Goal: Task Accomplishment & Management: Complete application form

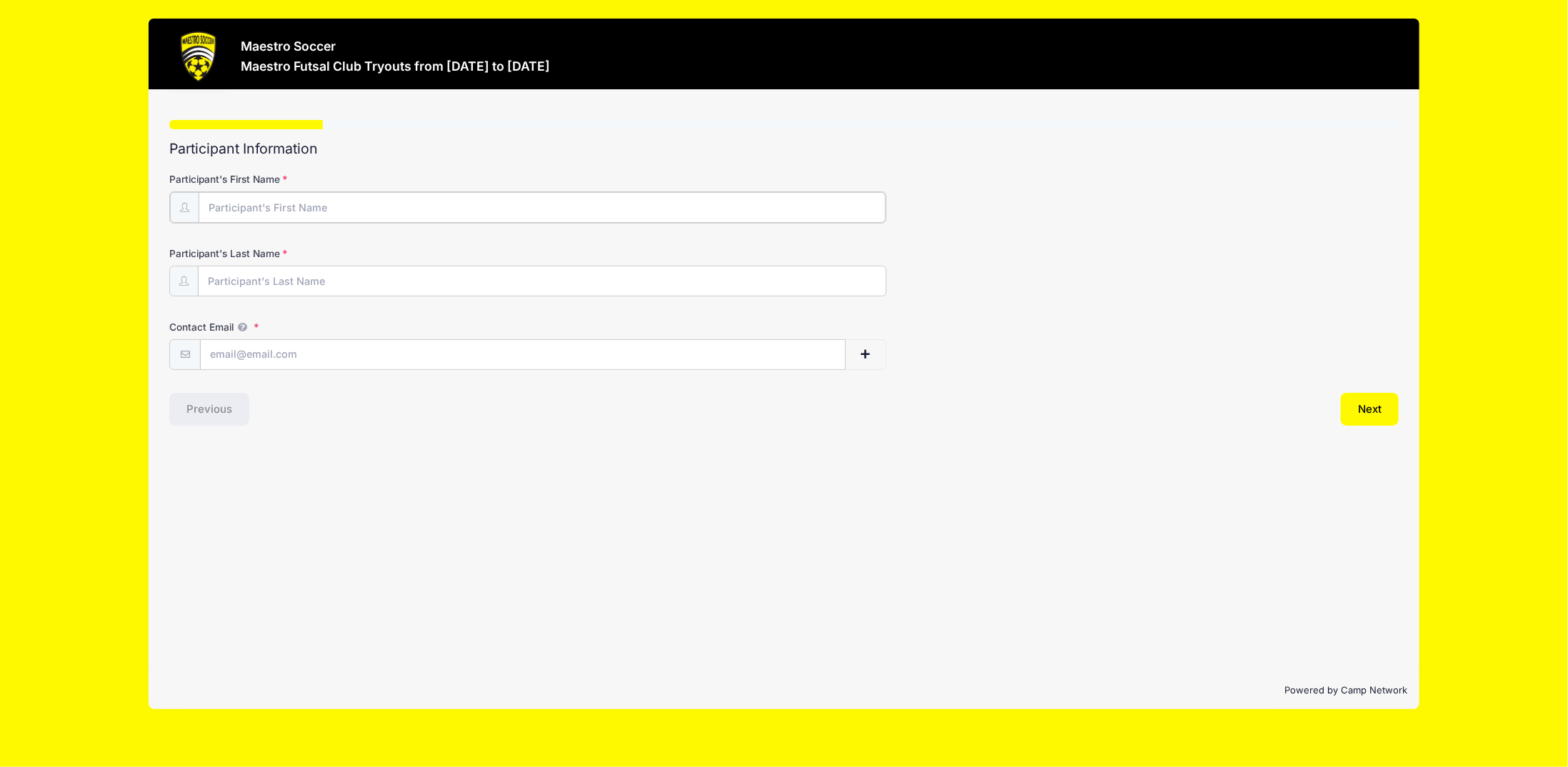
click at [315, 205] on input "Participant's First Name" at bounding box center [542, 207] width 687 height 31
type input "[PERSON_NAME]"
type input "Yip"
type input "[EMAIL_ADDRESS][DOMAIN_NAME]"
click at [1364, 408] on button "Next" at bounding box center [1369, 407] width 57 height 33
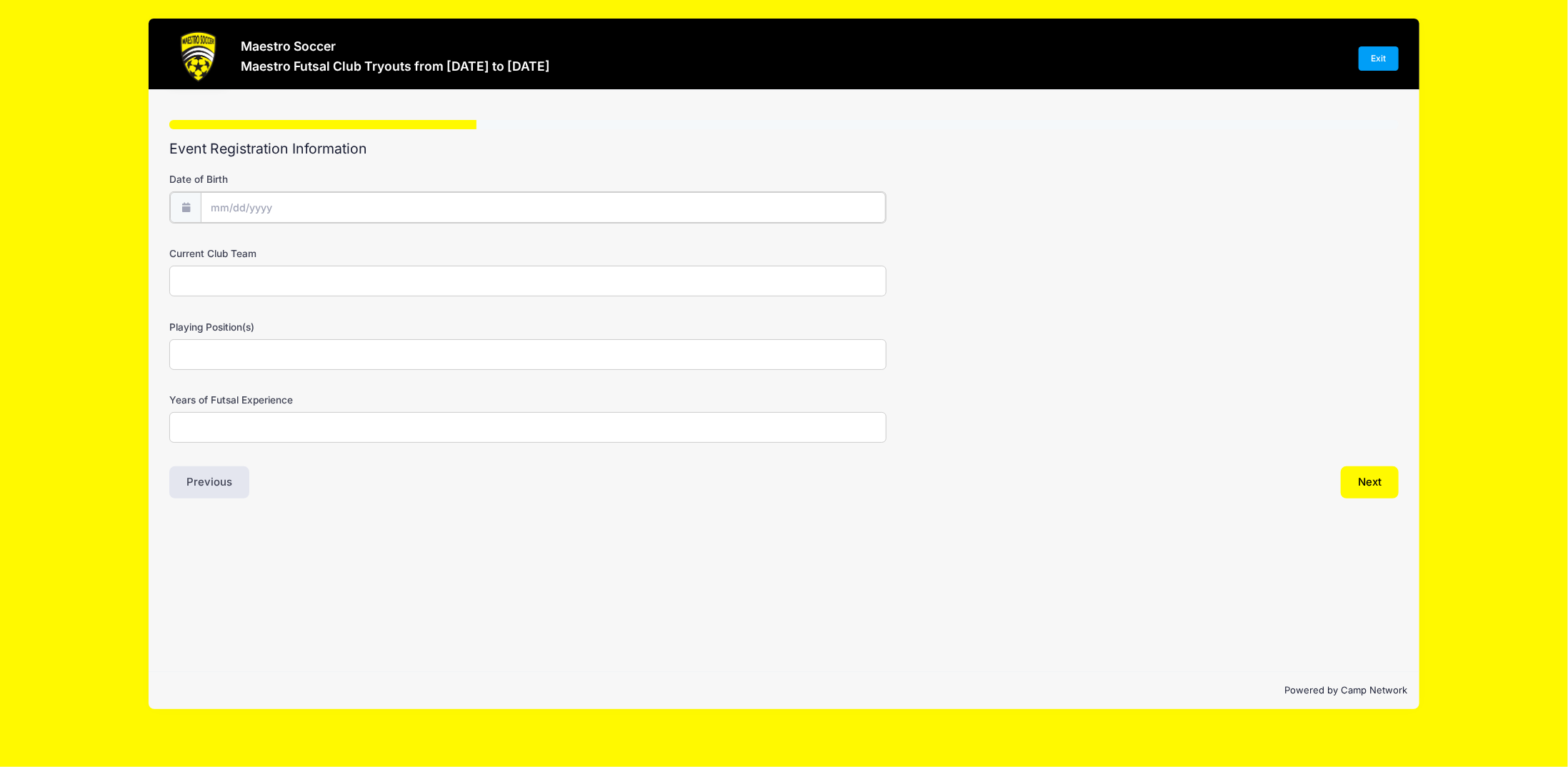
click at [347, 208] on input "Date of Birth" at bounding box center [543, 207] width 684 height 31
click at [330, 240] on input "2025" at bounding box center [334, 243] width 46 height 22
click at [351, 239] on span at bounding box center [351, 237] width 10 height 10
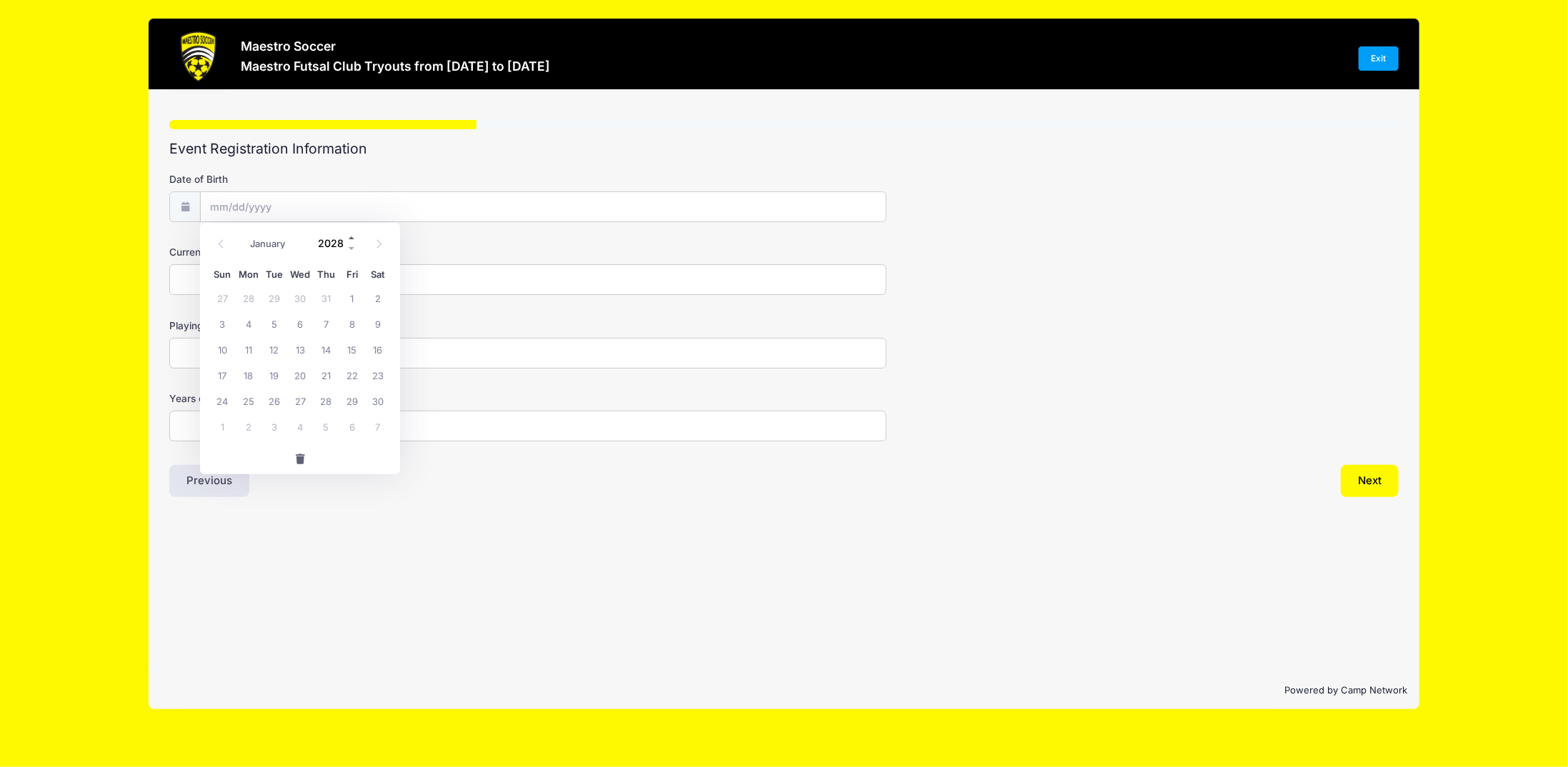
click at [351, 239] on span at bounding box center [351, 237] width 10 height 10
click at [349, 247] on span at bounding box center [351, 249] width 10 height 10
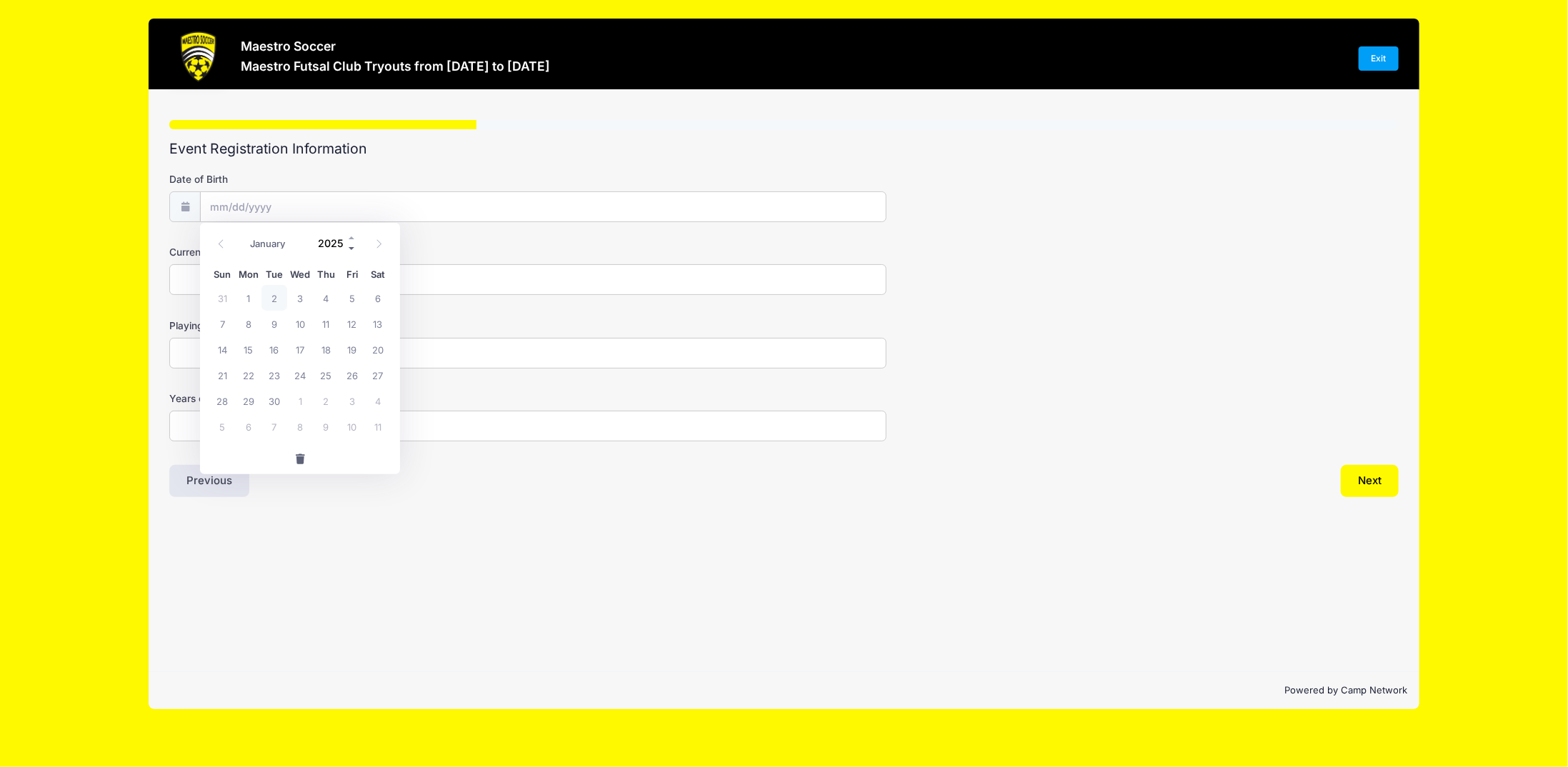
click at [349, 247] on span at bounding box center [351, 249] width 10 height 10
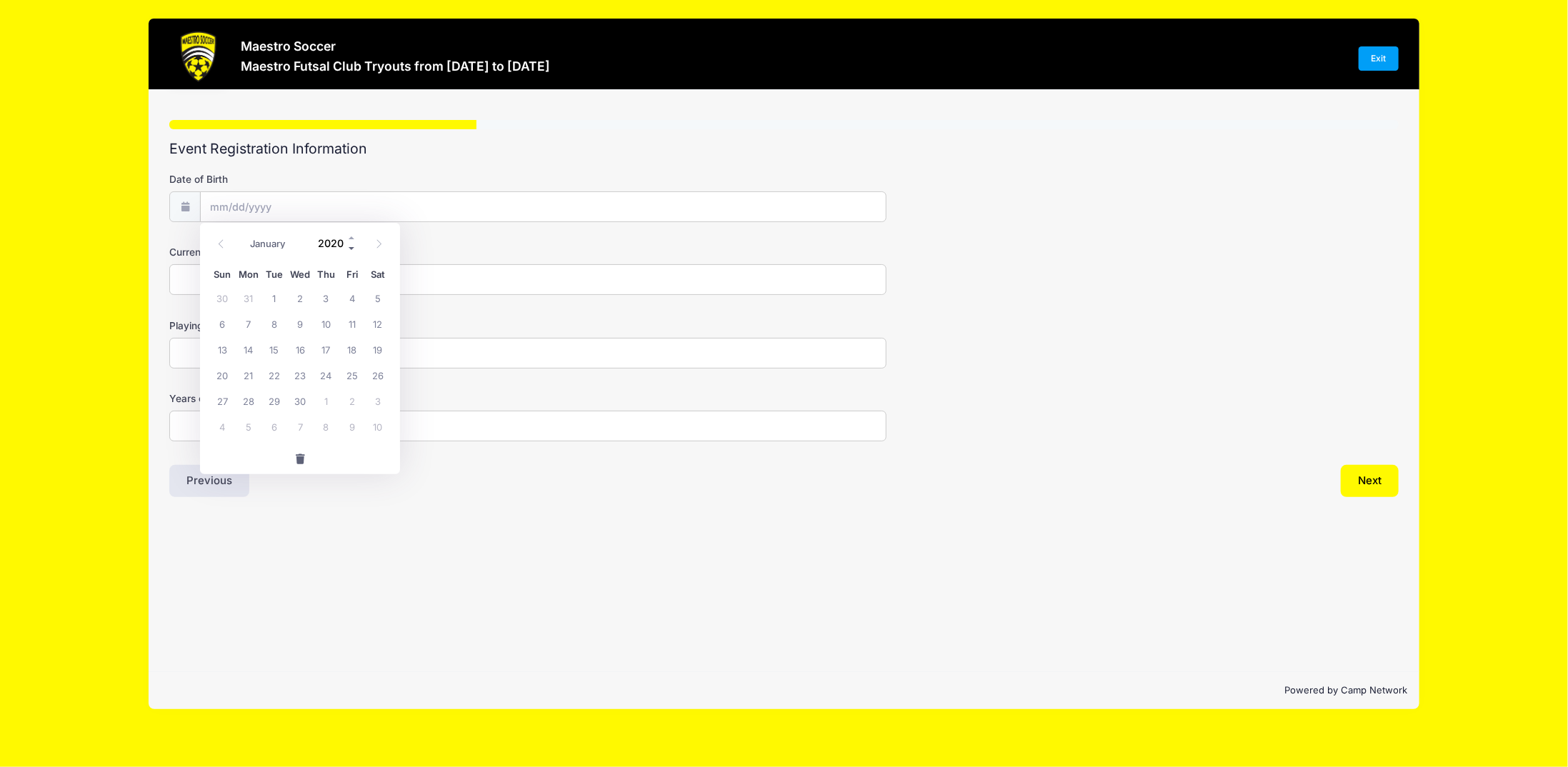
click at [349, 247] on span at bounding box center [351, 249] width 10 height 10
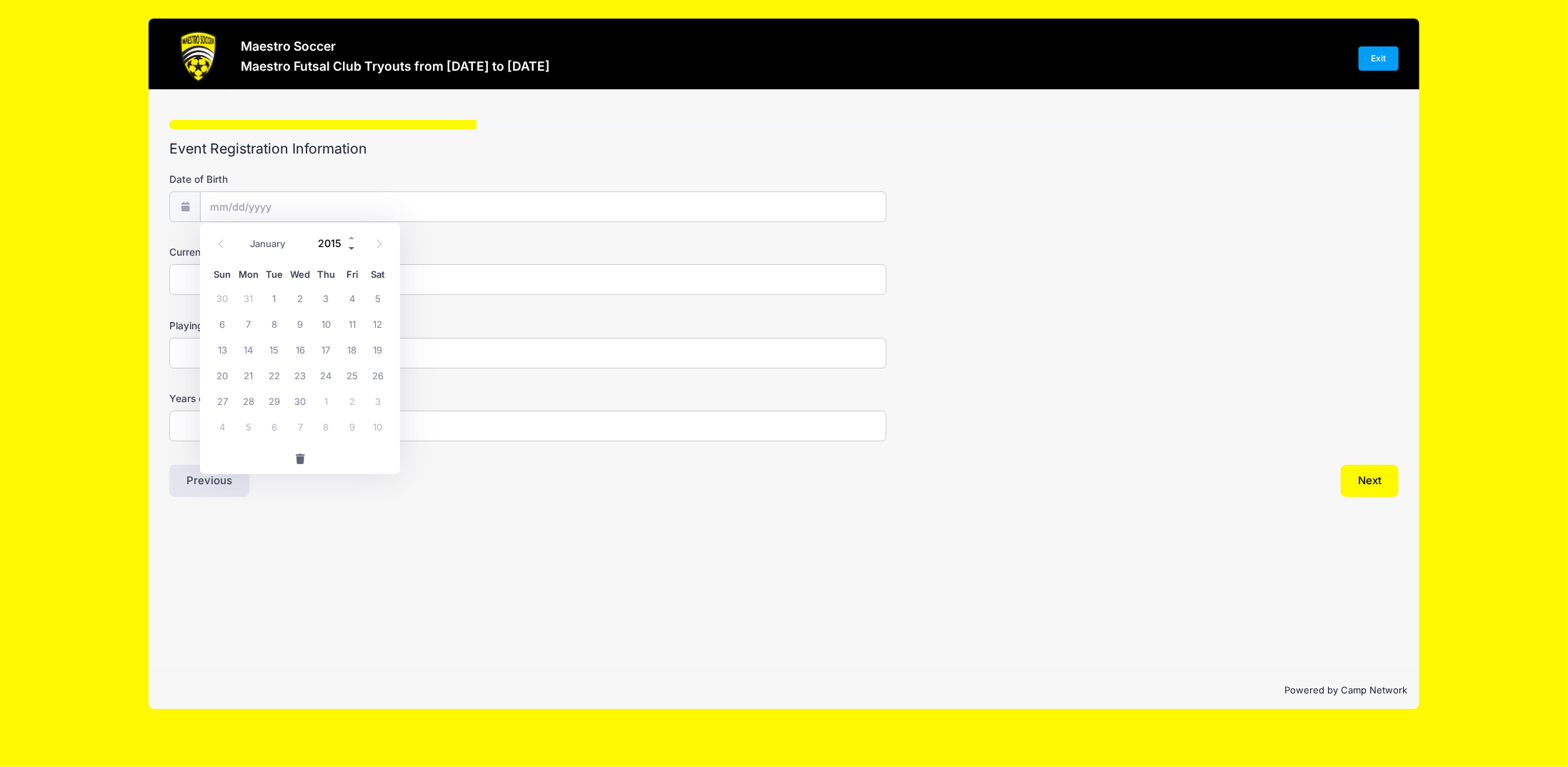
click at [349, 247] on span at bounding box center [351, 249] width 10 height 10
type input "2012"
click at [258, 242] on select "January February March April May June July August September October November De…" at bounding box center [274, 244] width 63 height 19
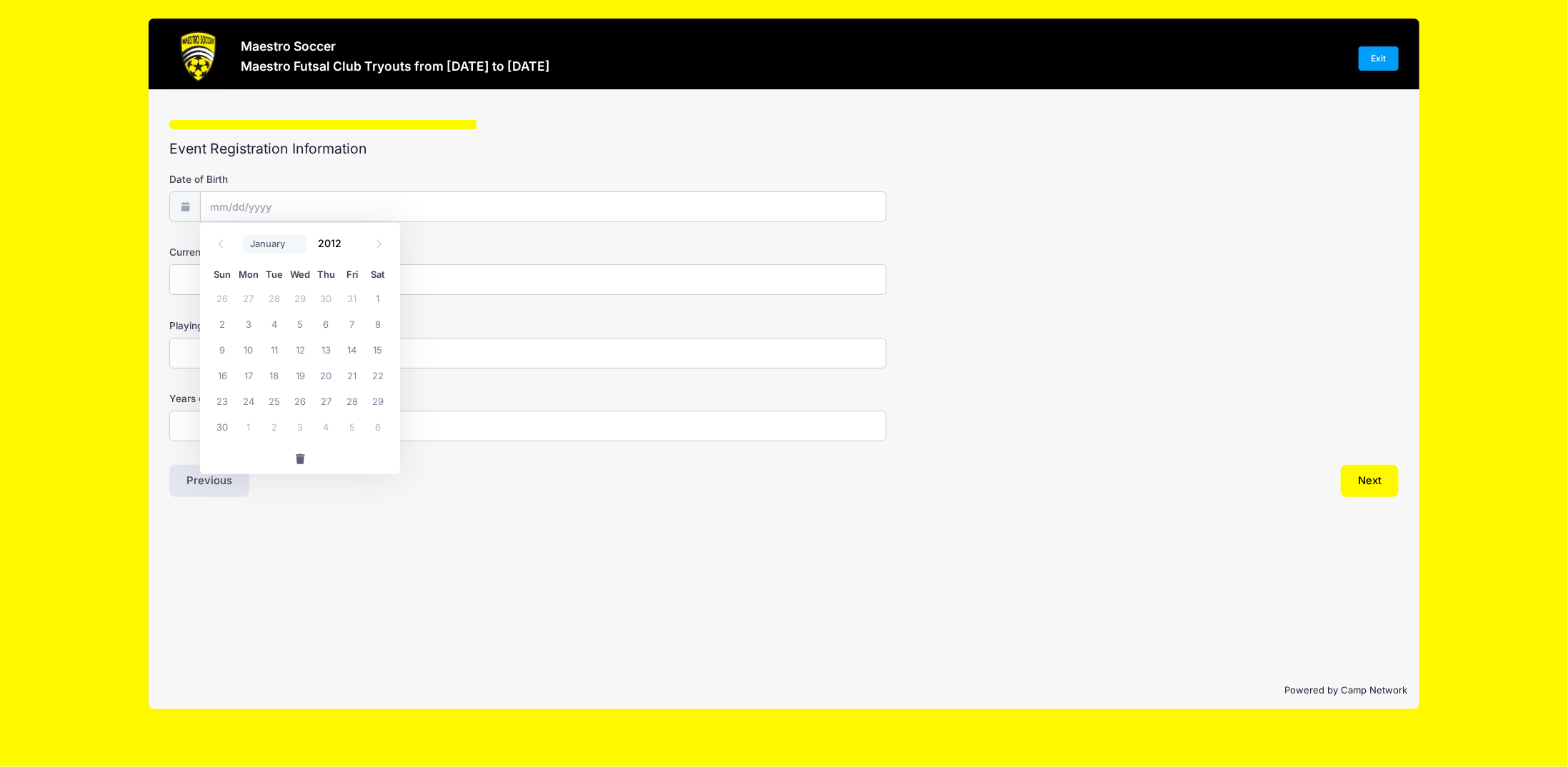
select select "9"
click at [243, 235] on select "January February March April May June July August September October November De…" at bounding box center [274, 244] width 63 height 19
click at [383, 351] on span "20" at bounding box center [377, 349] width 25 height 25
type input "10/20/2012"
click at [294, 279] on input "Current Club Team" at bounding box center [528, 280] width 717 height 31
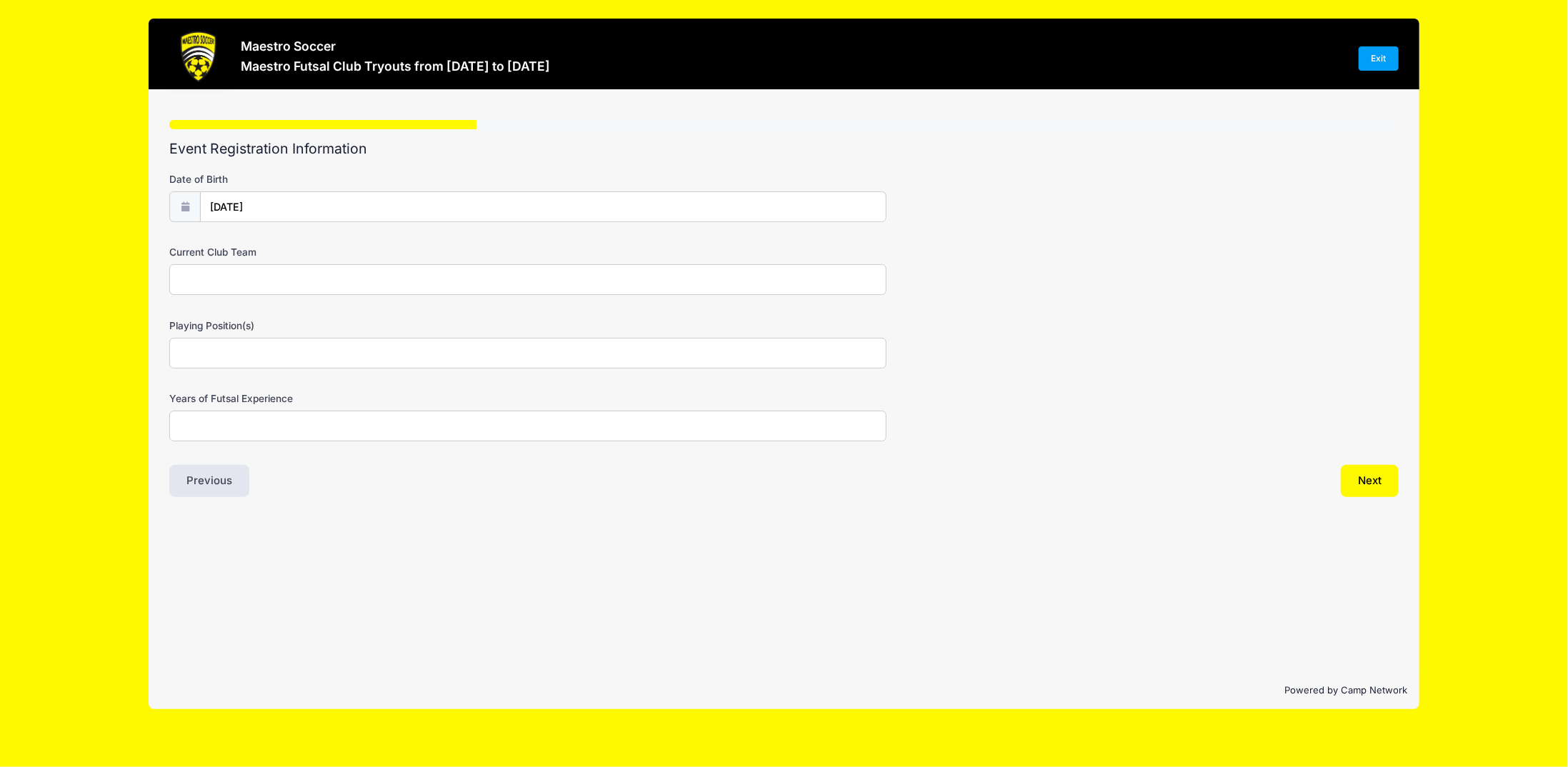
click at [243, 354] on input "Playing Position(s)" at bounding box center [528, 353] width 717 height 31
type input "s"
type input "Midfield/ Attacking"
click at [269, 434] on input "Years of Futsal Experience" at bounding box center [528, 426] width 717 height 31
type input "1"
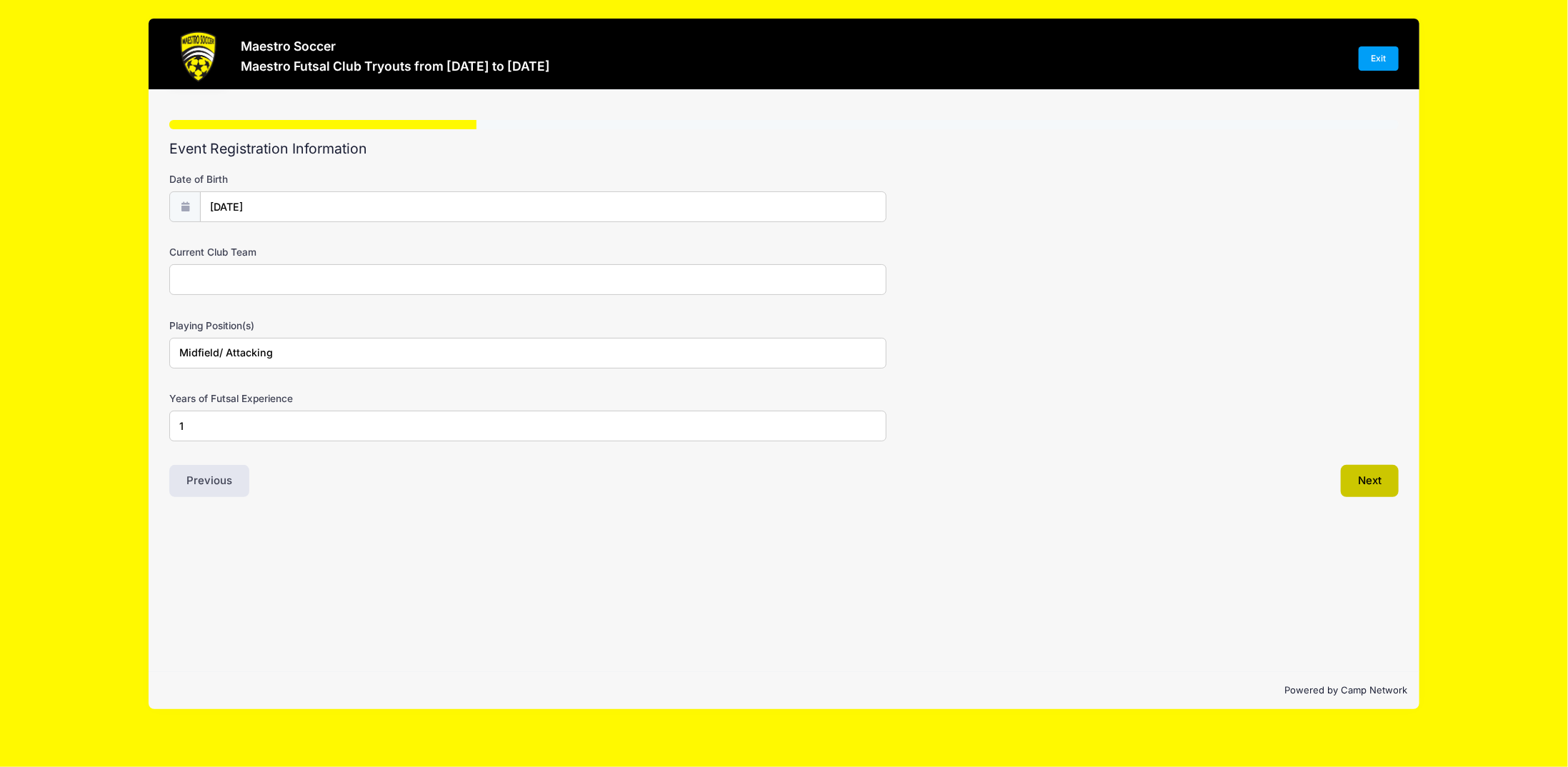
click at [1386, 477] on button "Next" at bounding box center [1369, 481] width 57 height 33
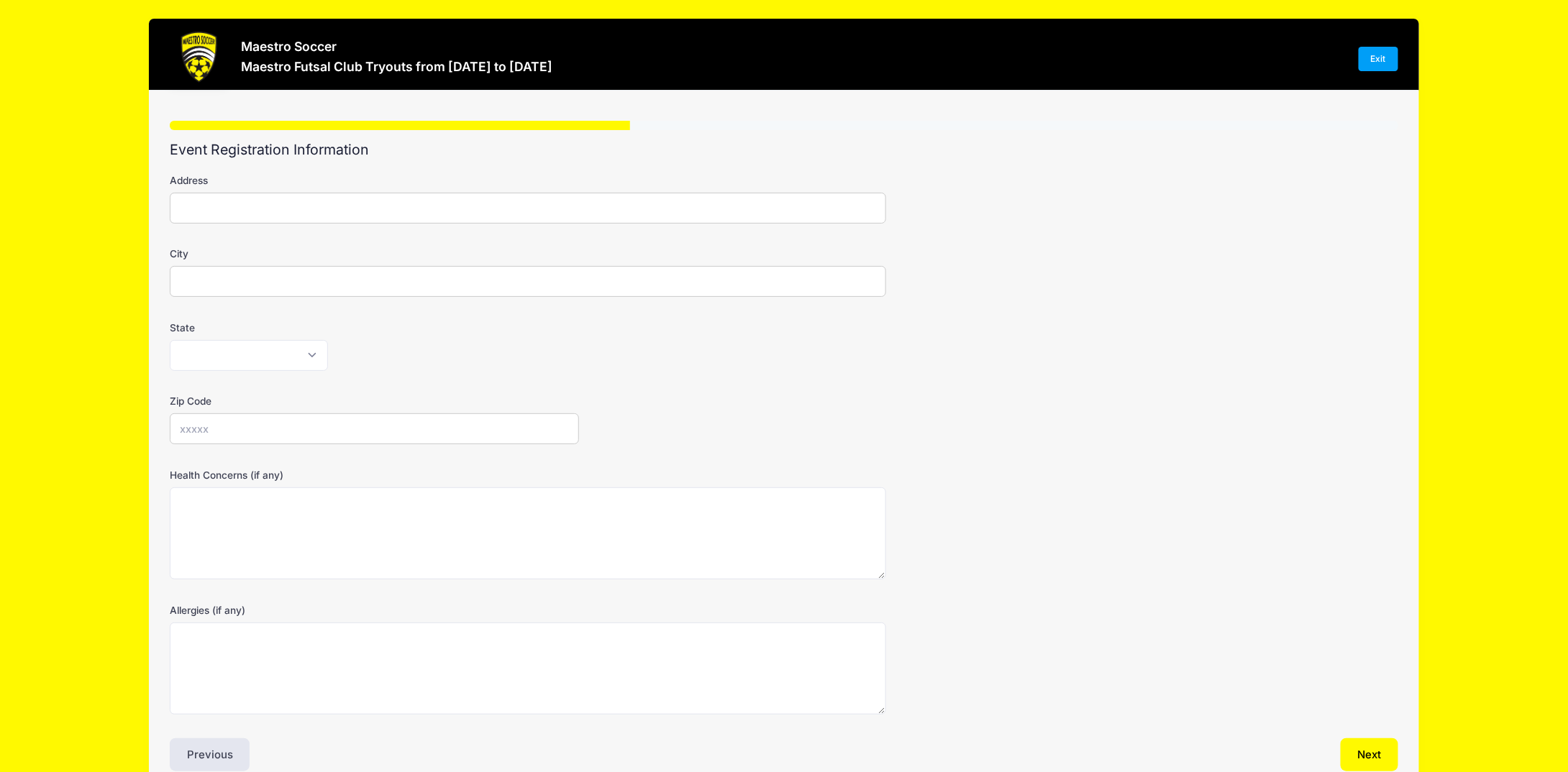
click at [248, 215] on input "Address" at bounding box center [527, 208] width 716 height 31
type input "2 Cooper Ln"
type input "Basking Ridge"
select select "NJ"
type input "07920"
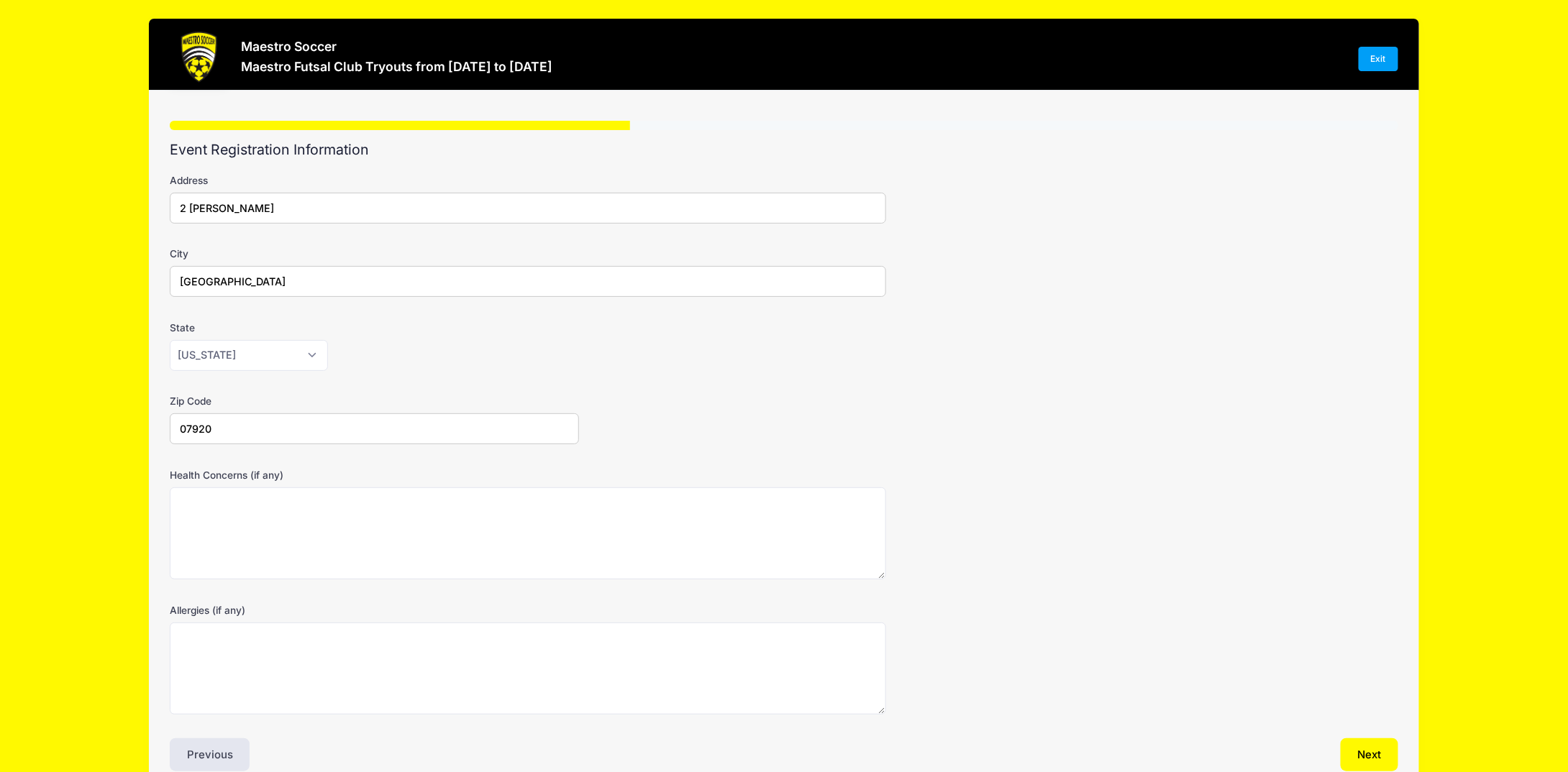
scroll to position [70, 0]
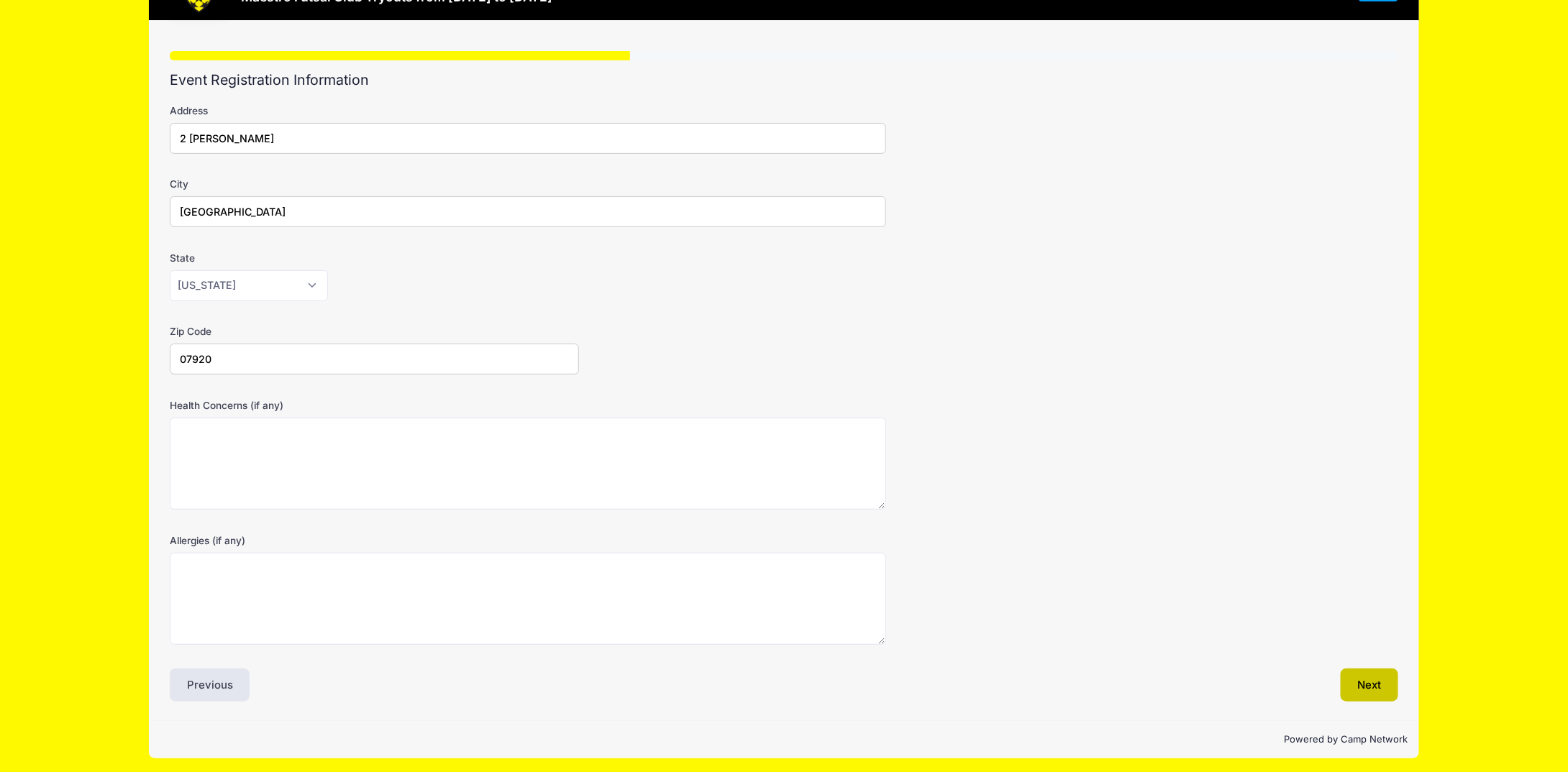
click at [1356, 683] on button "Next" at bounding box center [1369, 685] width 58 height 33
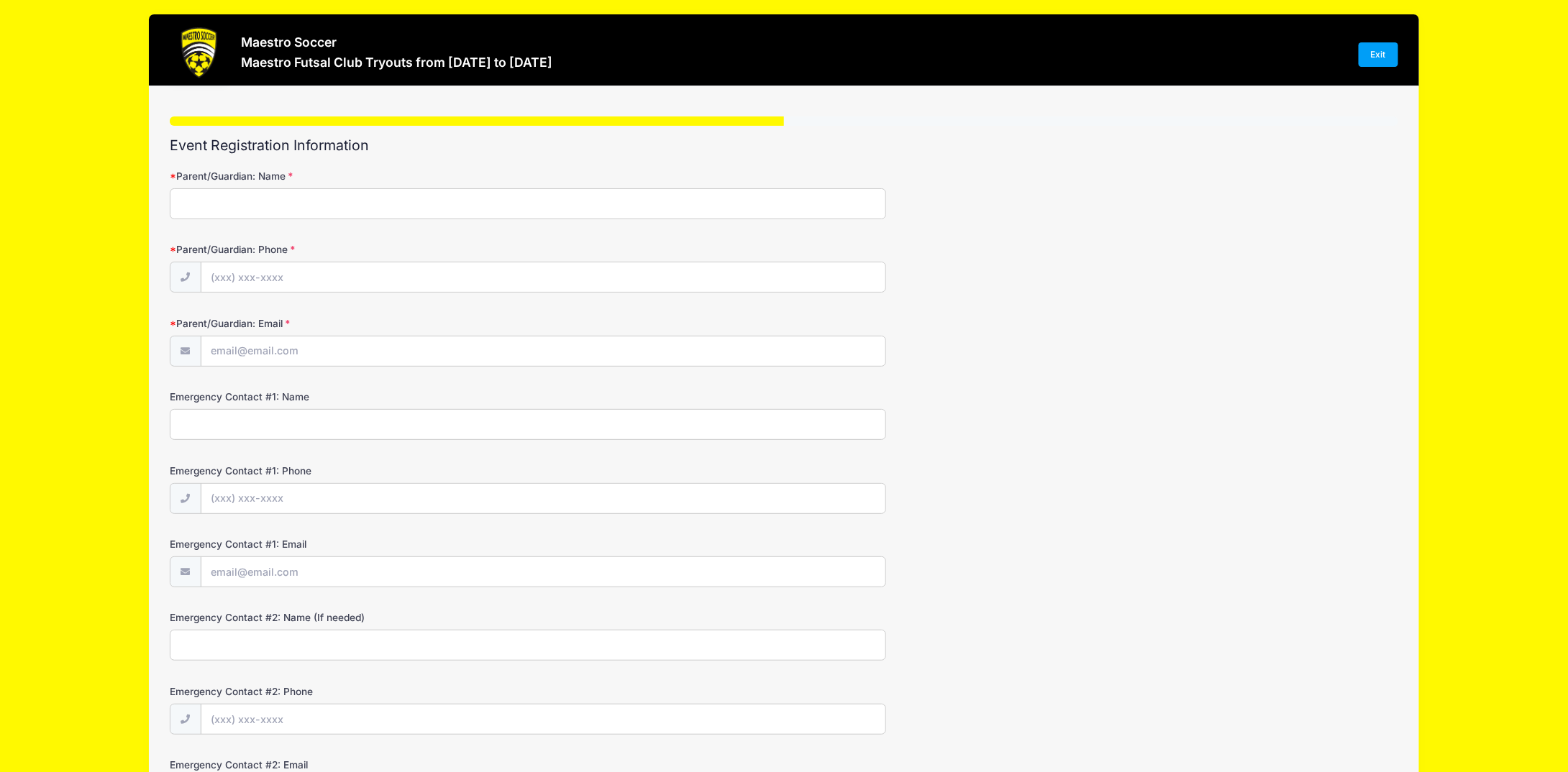
scroll to position [0, 0]
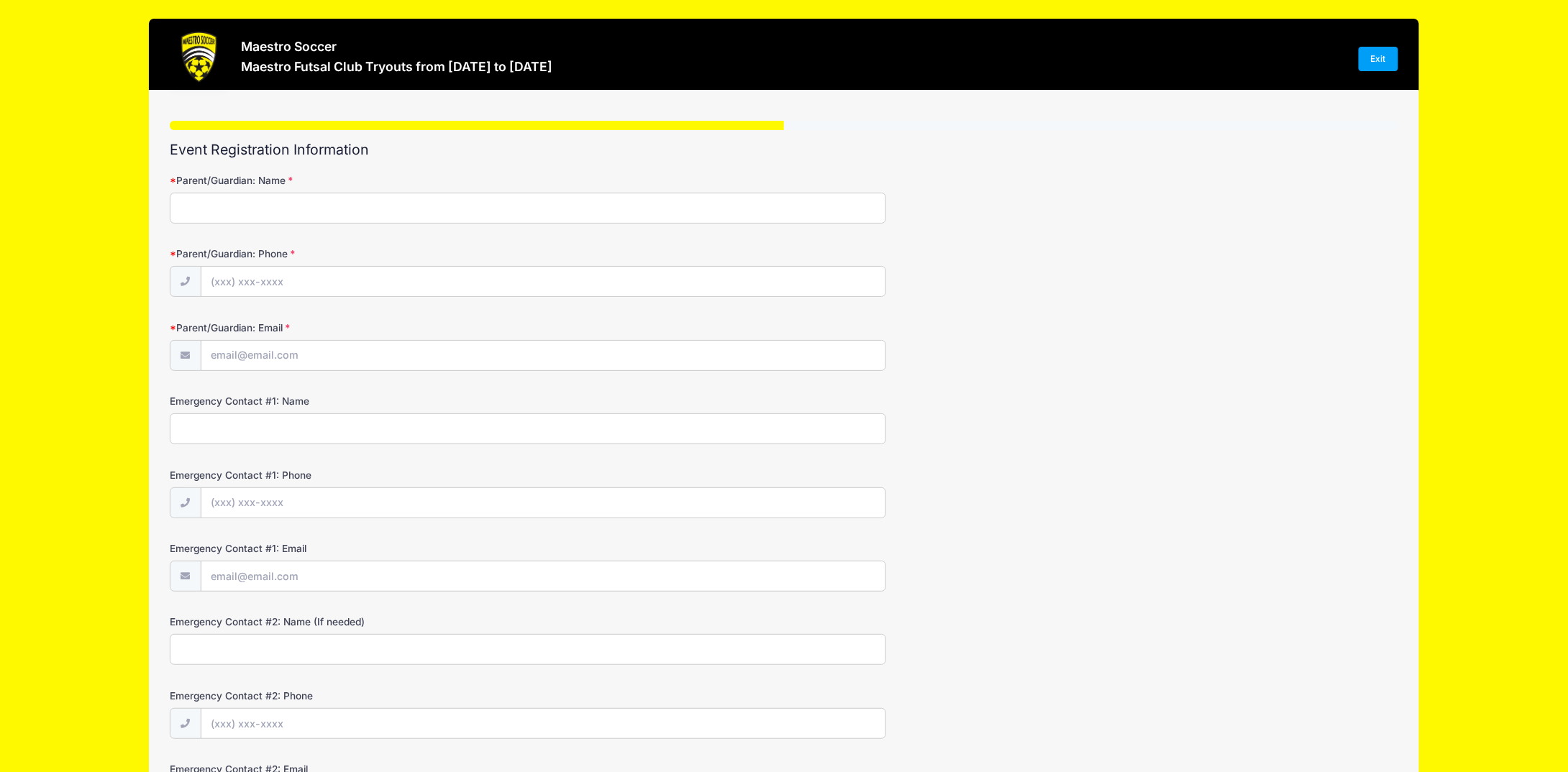
click at [278, 205] on input "Parent/Guardian: Name" at bounding box center [527, 208] width 716 height 31
click at [275, 210] on input "Parent/Guardian: Name" at bounding box center [527, 208] width 716 height 31
type input "Chee Yip"
click at [280, 276] on input "Parent/Guardian: Phone" at bounding box center [543, 282] width 684 height 31
type input "(732) 485-0492"
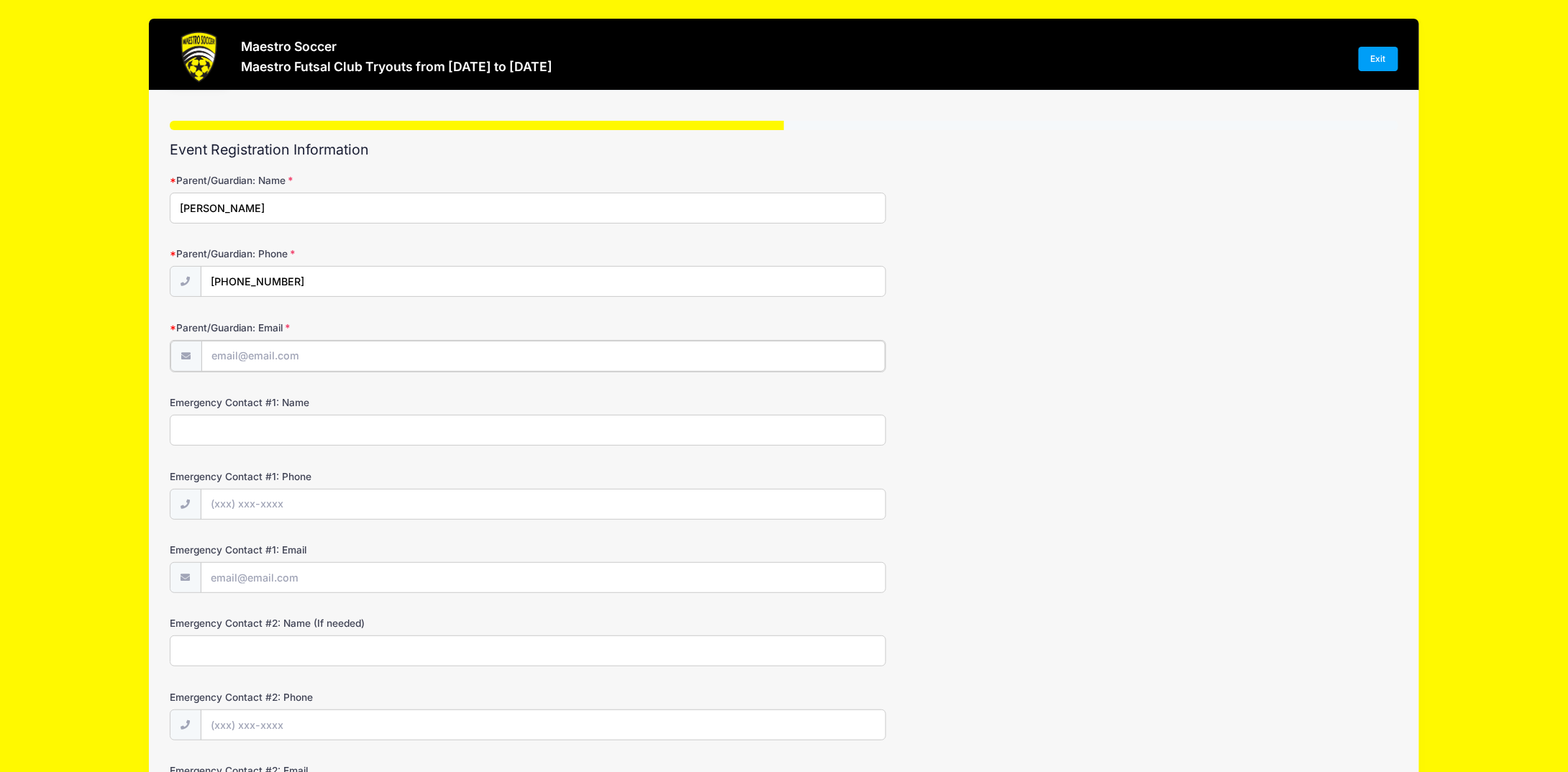
click at [281, 362] on input "Parent/Guardian: Email" at bounding box center [543, 356] width 684 height 31
type input "[EMAIL_ADDRESS][DOMAIN_NAME]"
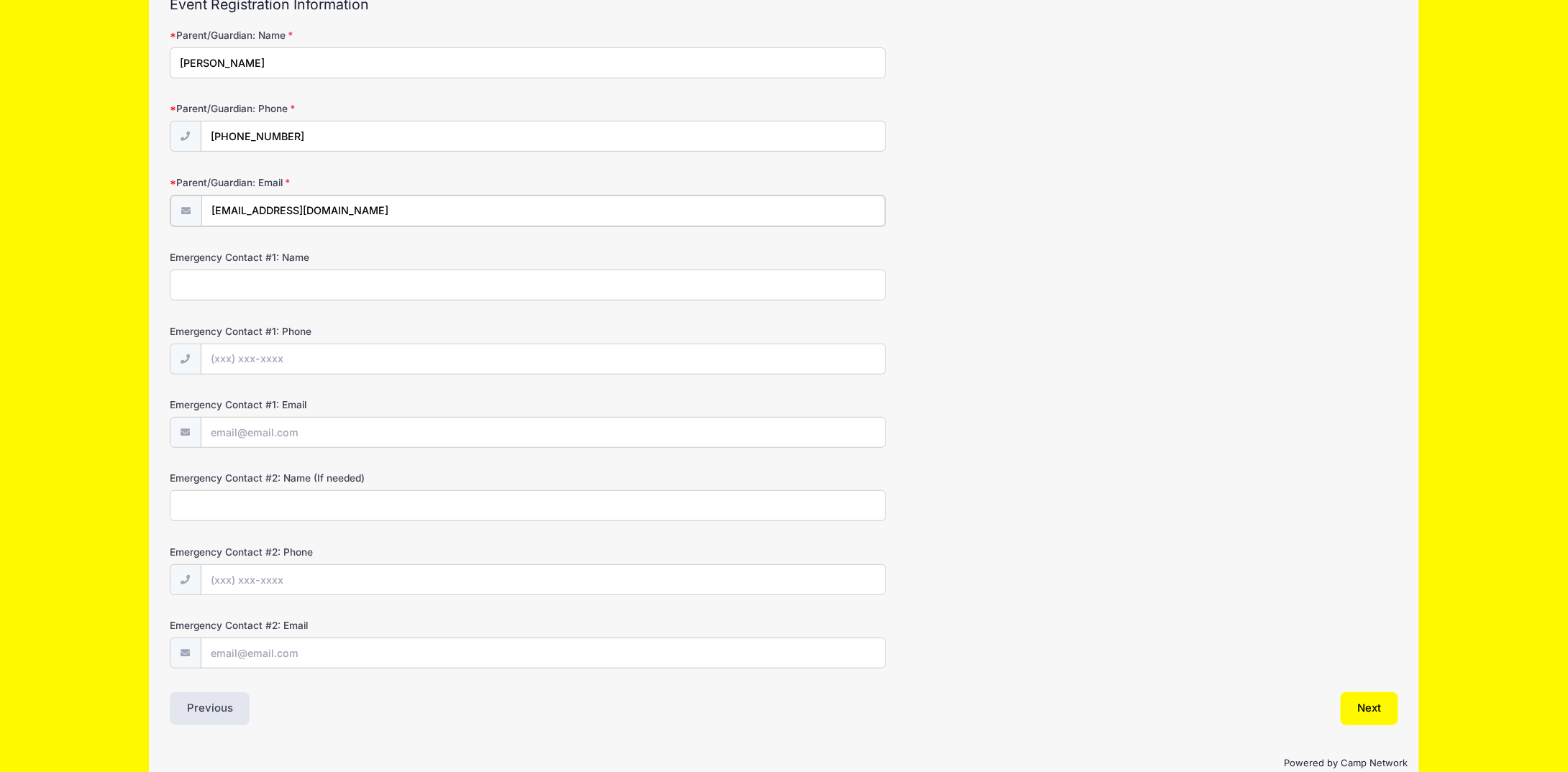
scroll to position [166, 0]
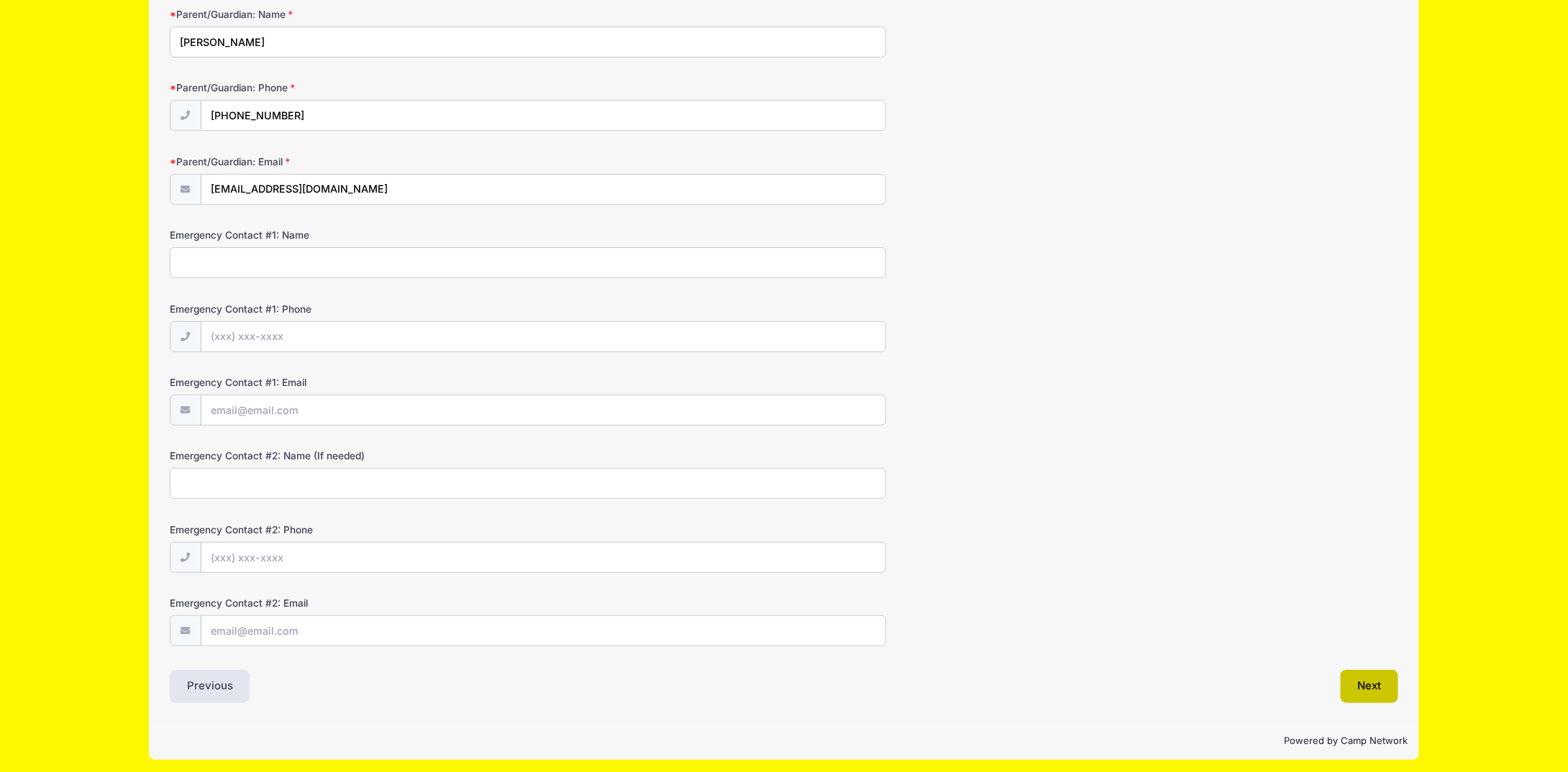
click at [1384, 682] on button "Next" at bounding box center [1369, 687] width 58 height 33
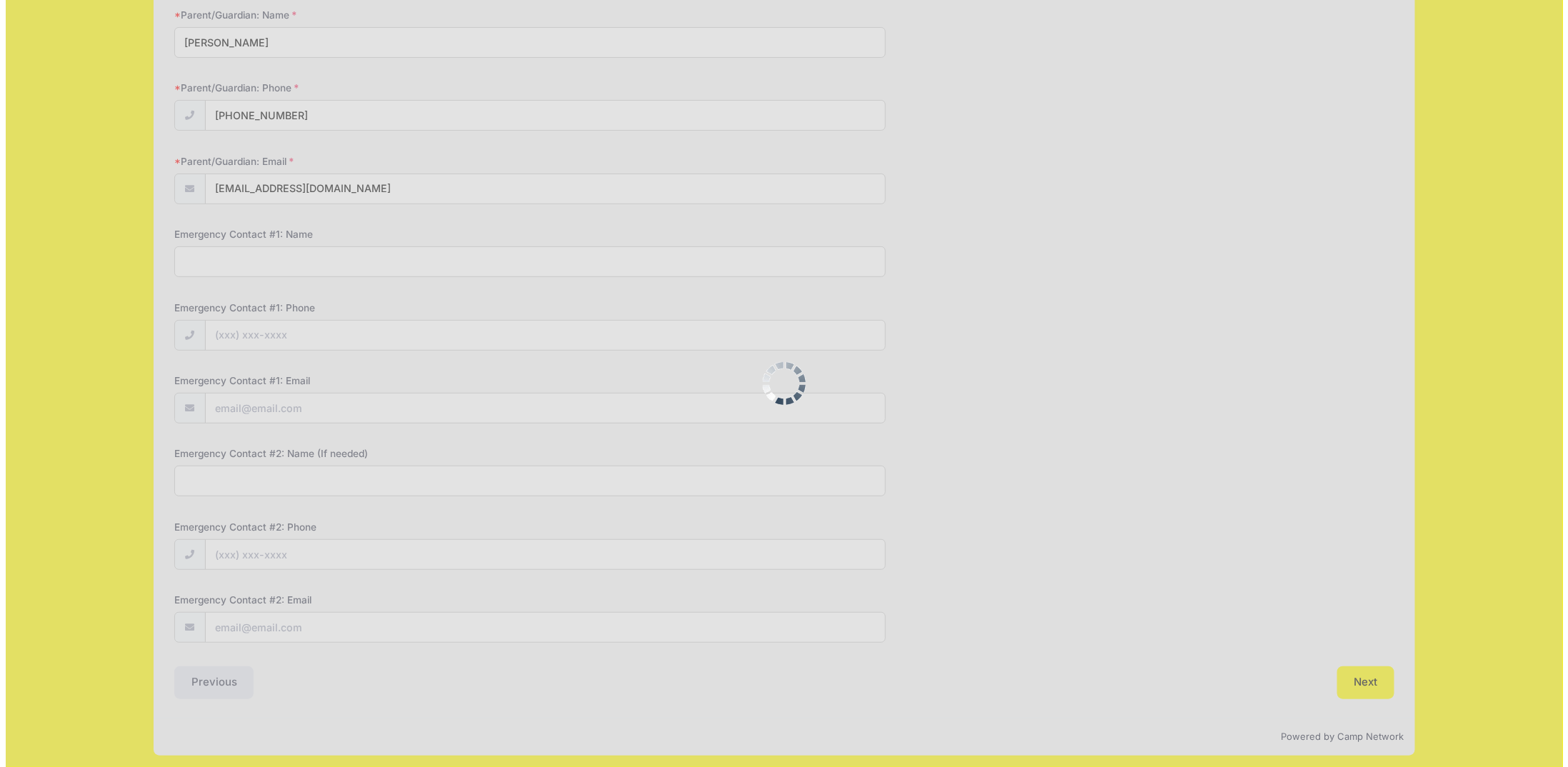
scroll to position [0, 0]
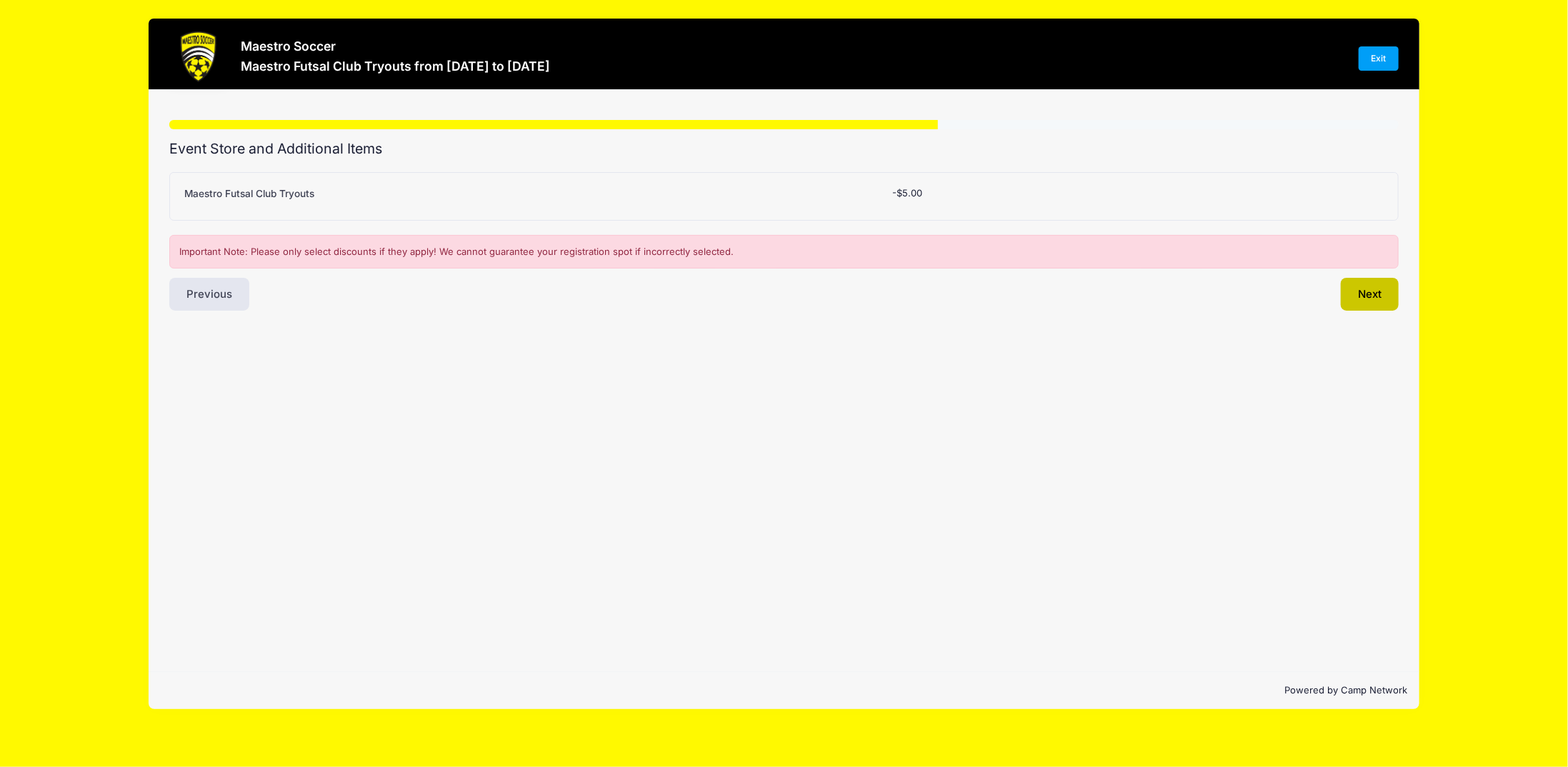
click at [1379, 290] on button "Next" at bounding box center [1369, 294] width 57 height 33
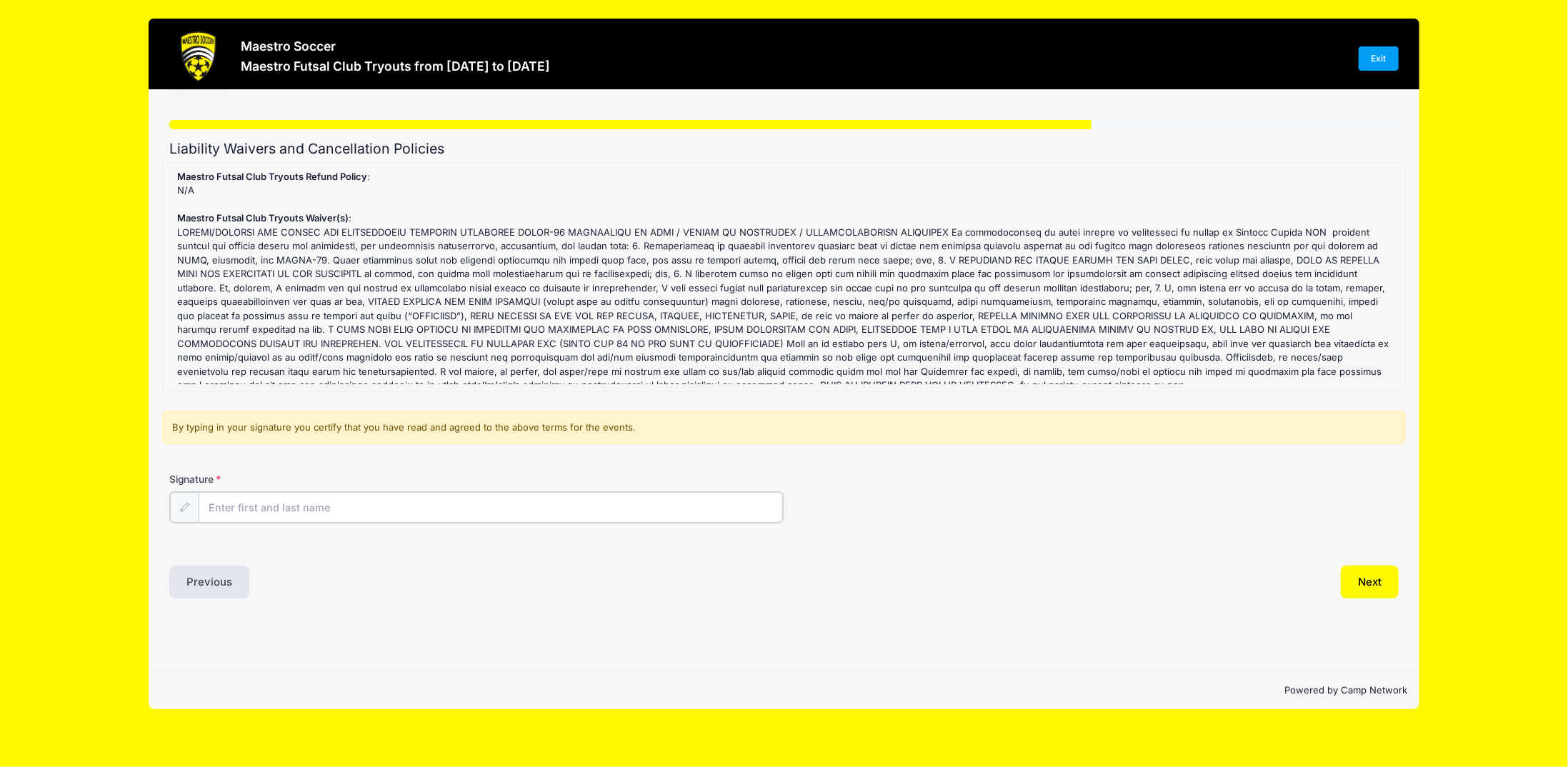
click at [254, 503] on input "Signature" at bounding box center [491, 507] width 584 height 31
type input "R"
type input "Chee Pung Yip"
click at [1378, 545] on div "Liability Waivers and Cancellation Policies Maestro Futsal Club Tryouts Refund …" at bounding box center [784, 368] width 1230 height 456
click at [1375, 571] on button "Next" at bounding box center [1369, 580] width 57 height 33
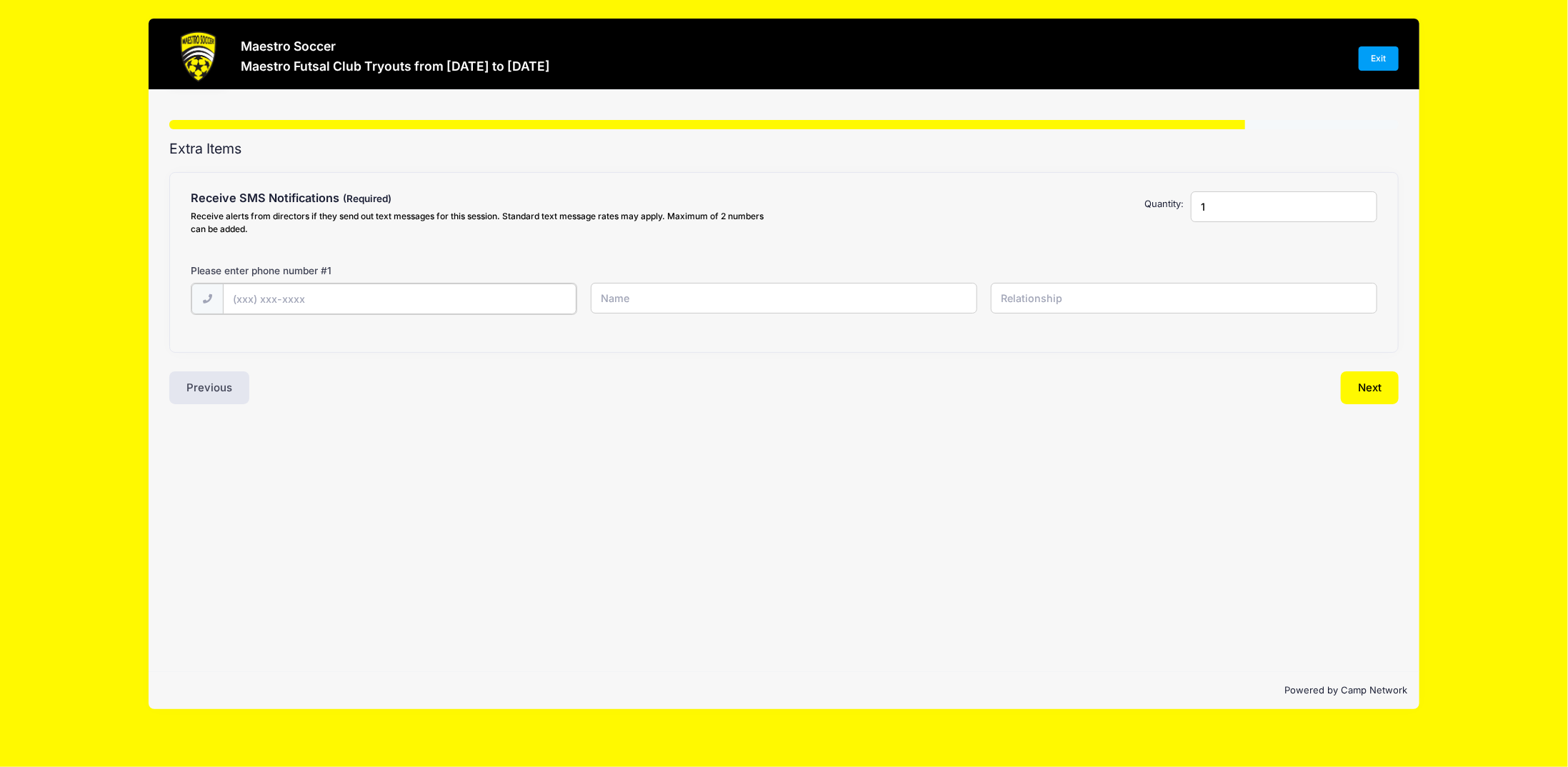
click at [466, 288] on input "text" at bounding box center [400, 299] width 353 height 31
type input "(732) 485-0492"
click at [675, 300] on input "text" at bounding box center [783, 298] width 385 height 31
type input "Chee Pung Yip"
click at [1086, 303] on input "text" at bounding box center [1184, 298] width 385 height 31
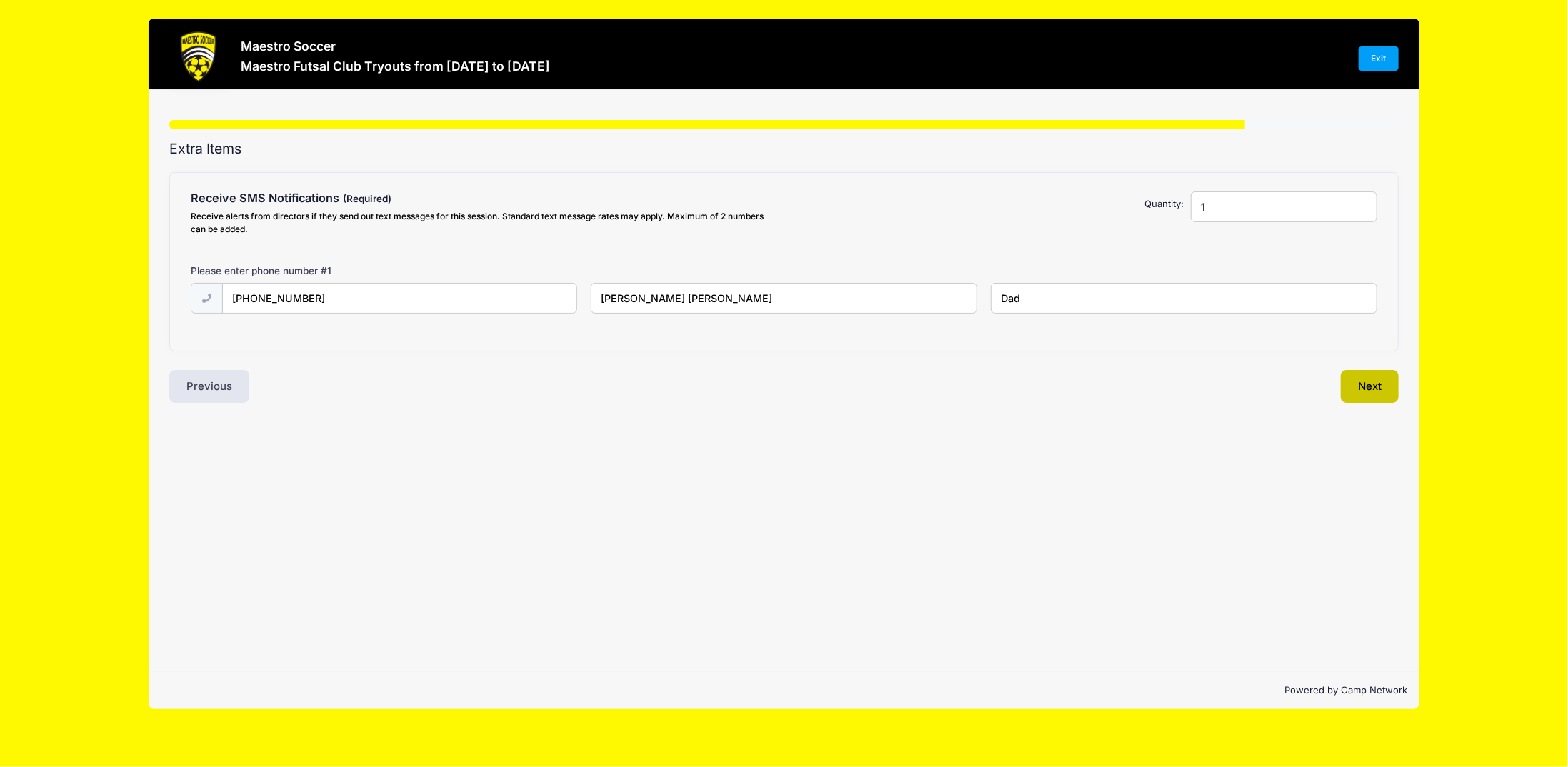
type input "Dad"
click at [1383, 386] on button "Next" at bounding box center [1369, 386] width 57 height 33
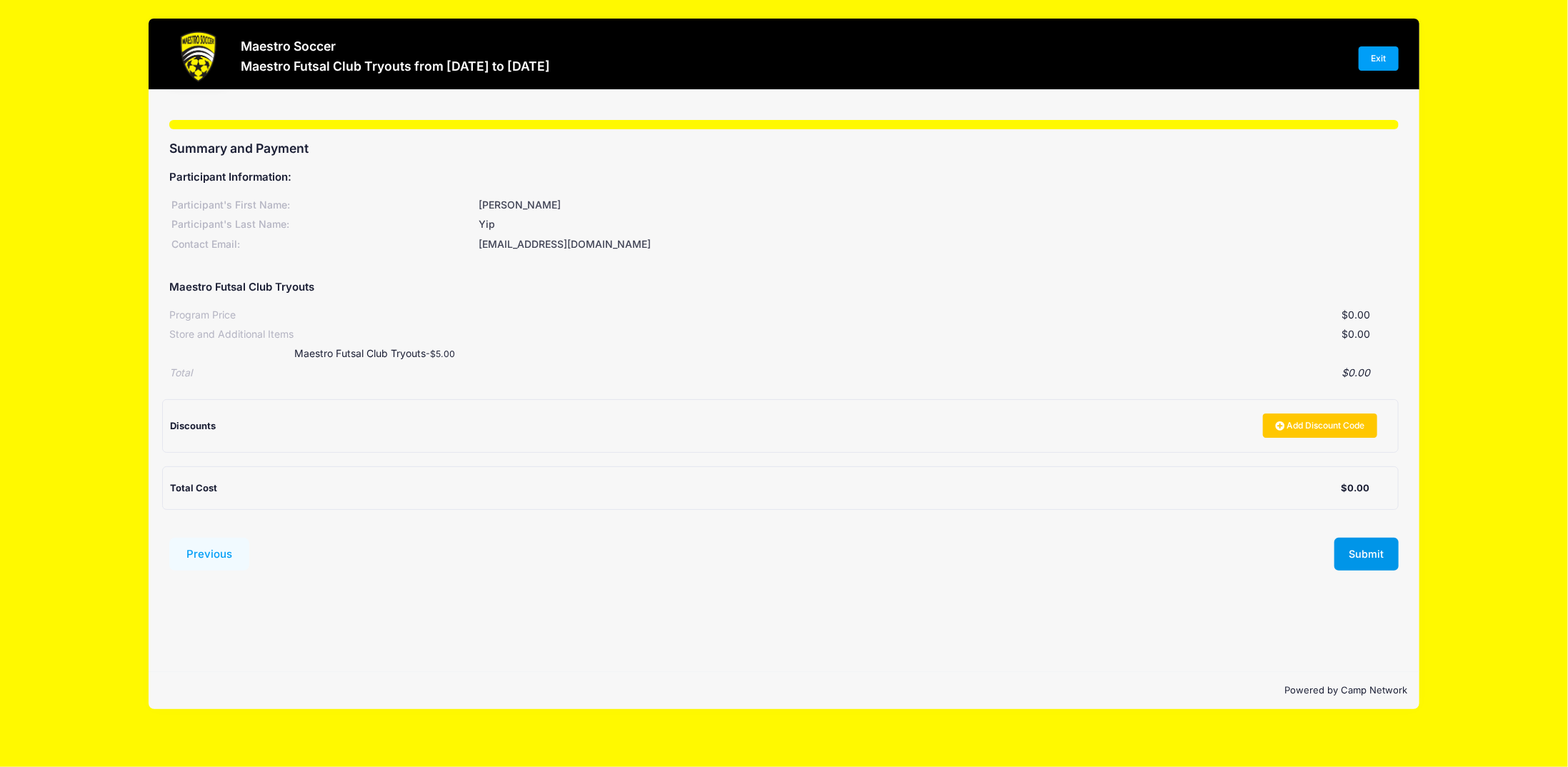
click at [1379, 554] on button "Submit" at bounding box center [1366, 554] width 64 height 33
